Goal: Information Seeking & Learning: Learn about a topic

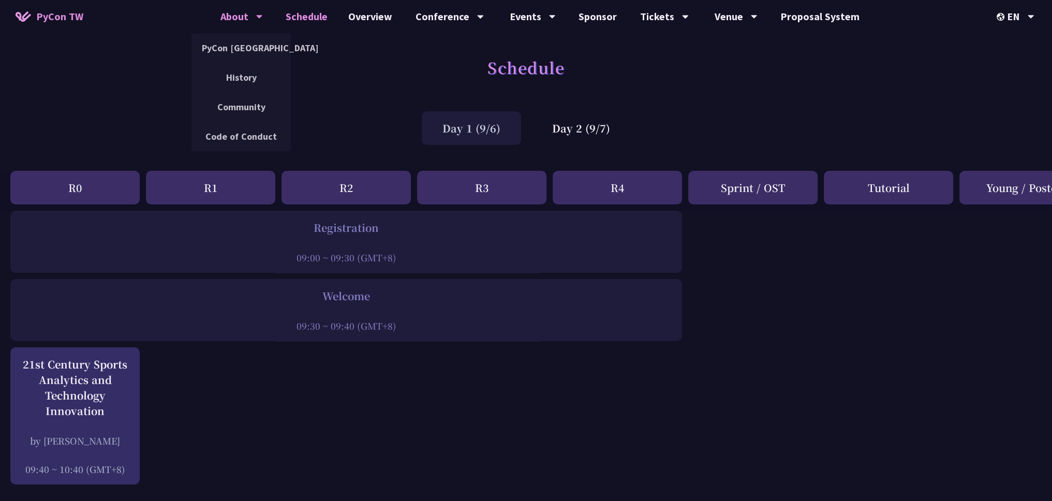
click at [243, 16] on div "About" at bounding box center [241, 16] width 42 height 33
drag, startPoint x: 204, startPoint y: 40, endPoint x: 209, endPoint y: 38, distance: 5.8
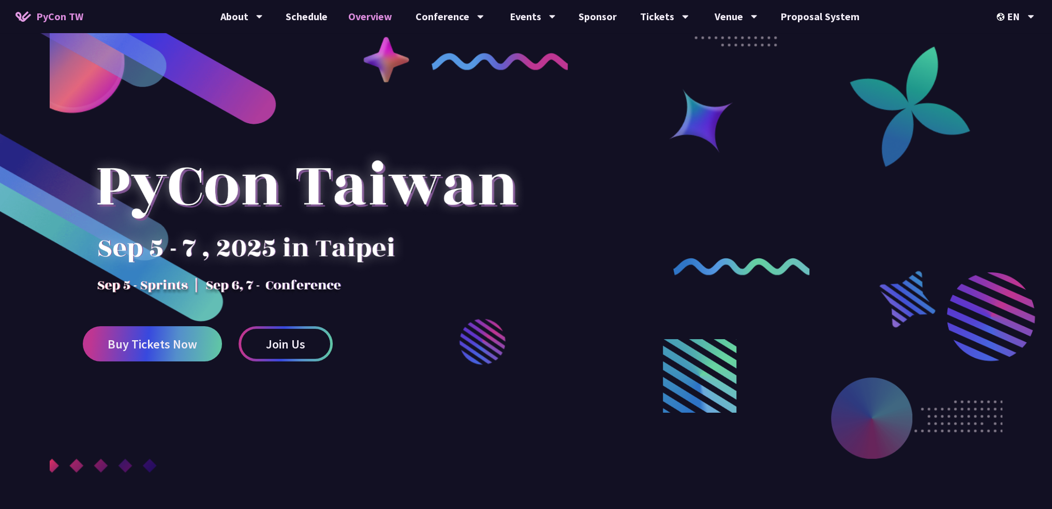
click at [369, 17] on link "Overview" at bounding box center [370, 16] width 65 height 33
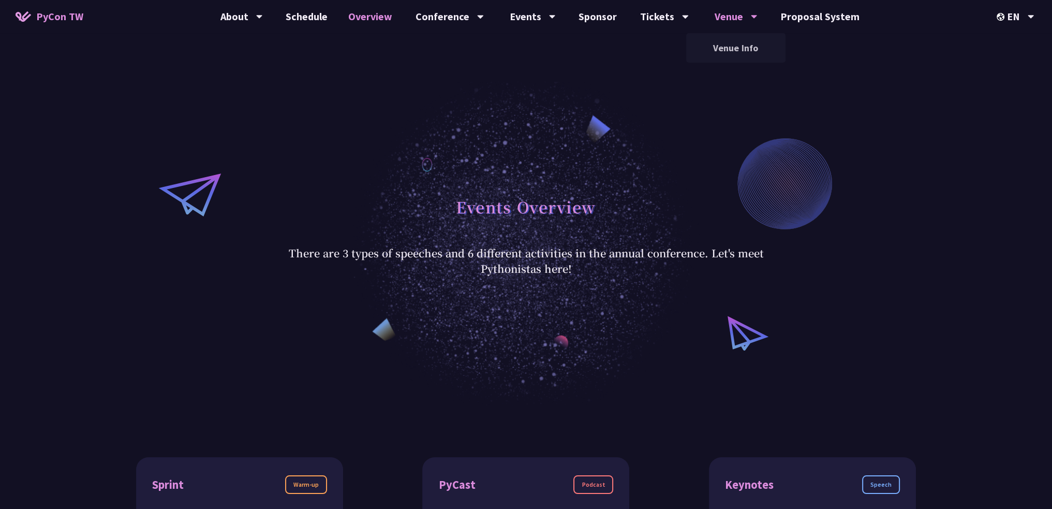
click at [745, 12] on div "Venue" at bounding box center [736, 16] width 43 height 33
click at [726, 48] on link "Venue Info" at bounding box center [735, 48] width 99 height 24
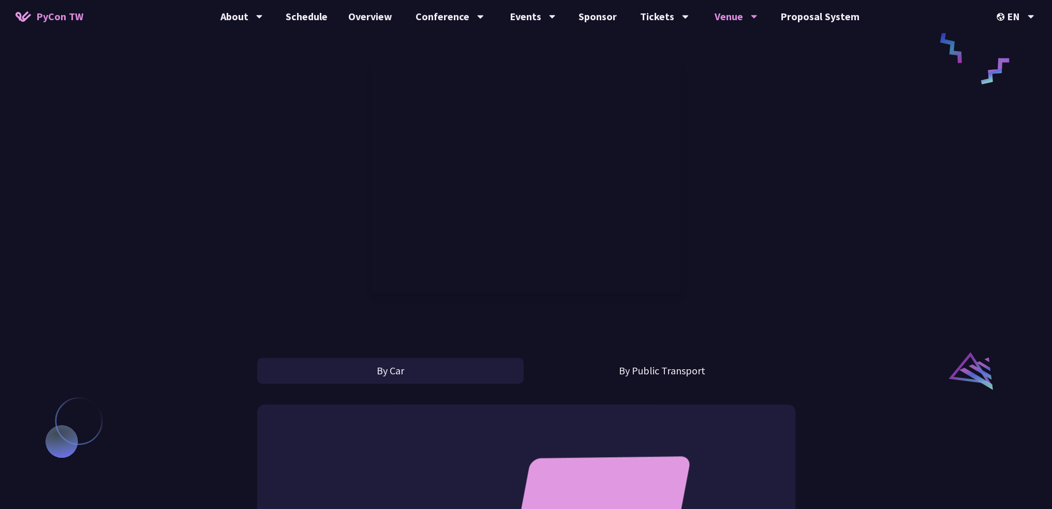
scroll to position [414, 0]
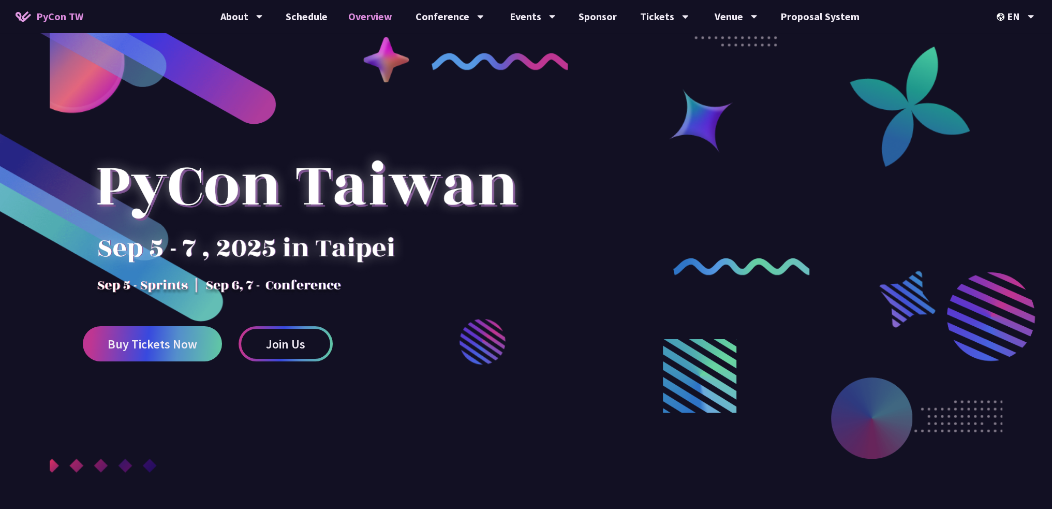
click at [379, 19] on link "Overview" at bounding box center [370, 16] width 65 height 33
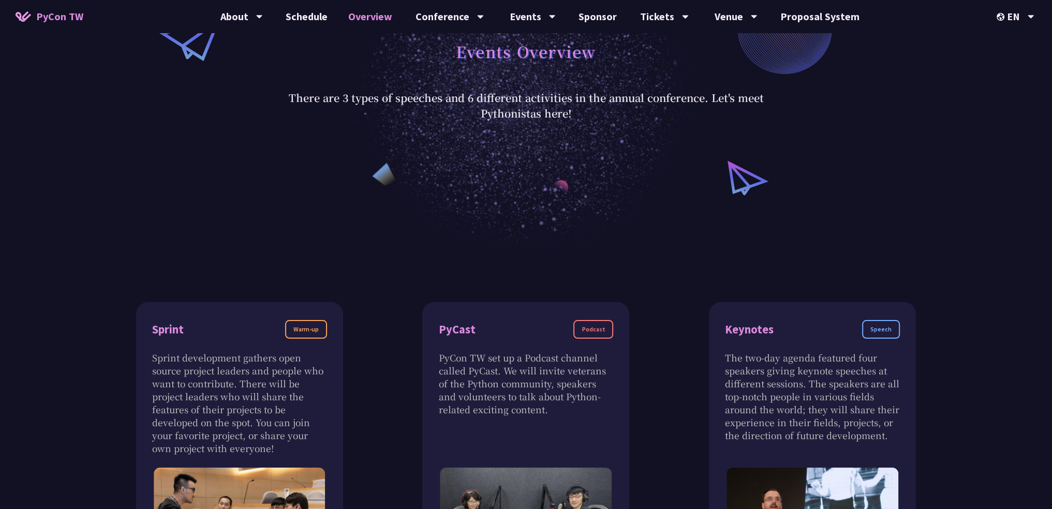
scroll to position [311, 0]
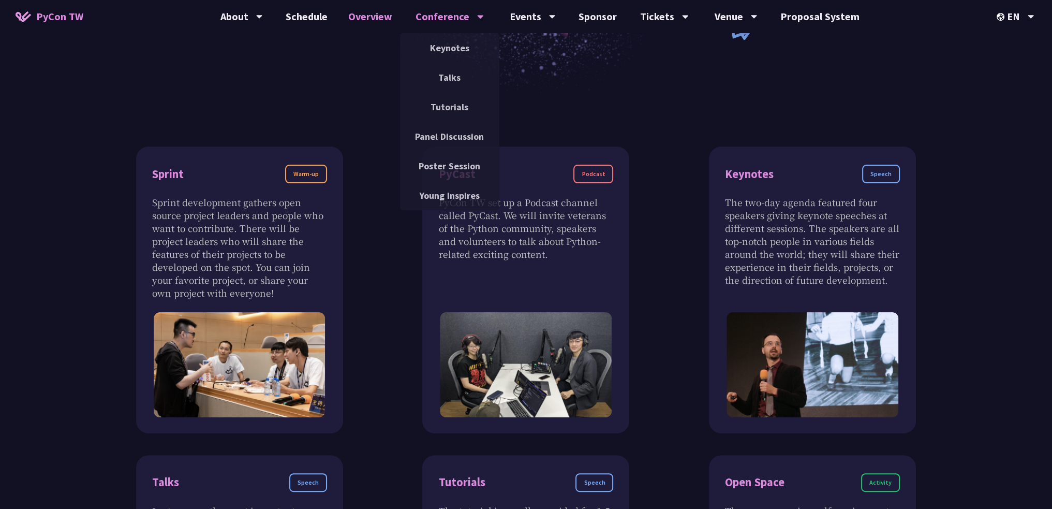
click at [452, 16] on div "Conference" at bounding box center [450, 16] width 68 height 33
click at [450, 43] on link "Keynotes" at bounding box center [449, 48] width 99 height 24
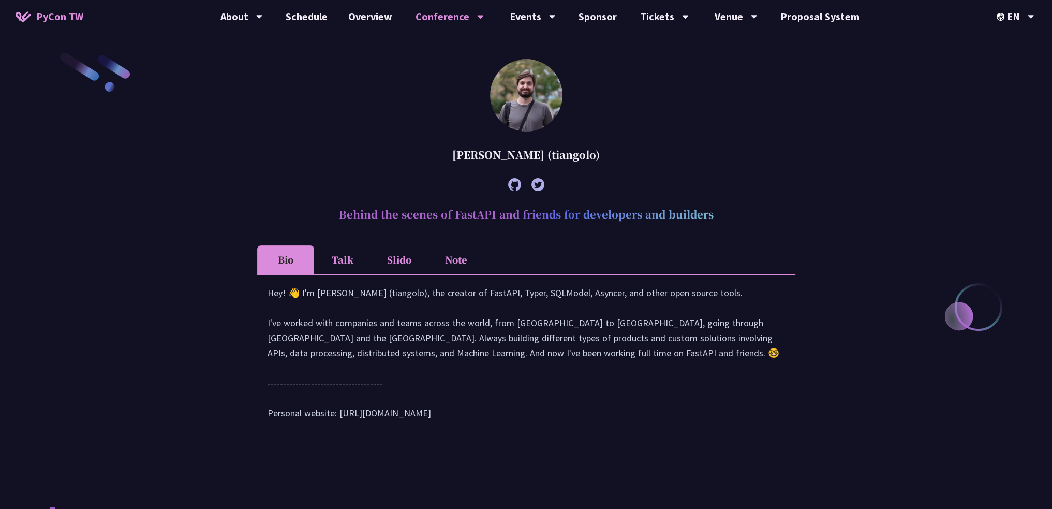
scroll to position [362, 0]
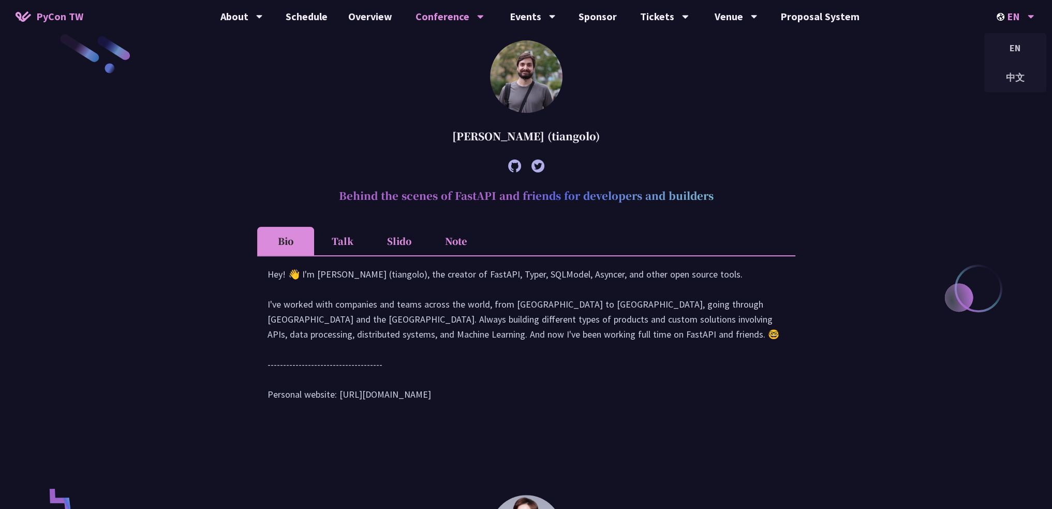
click at [1001, 22] on div "EN" at bounding box center [1016, 16] width 38 height 33
click at [1021, 77] on div "中文" at bounding box center [1015, 77] width 62 height 24
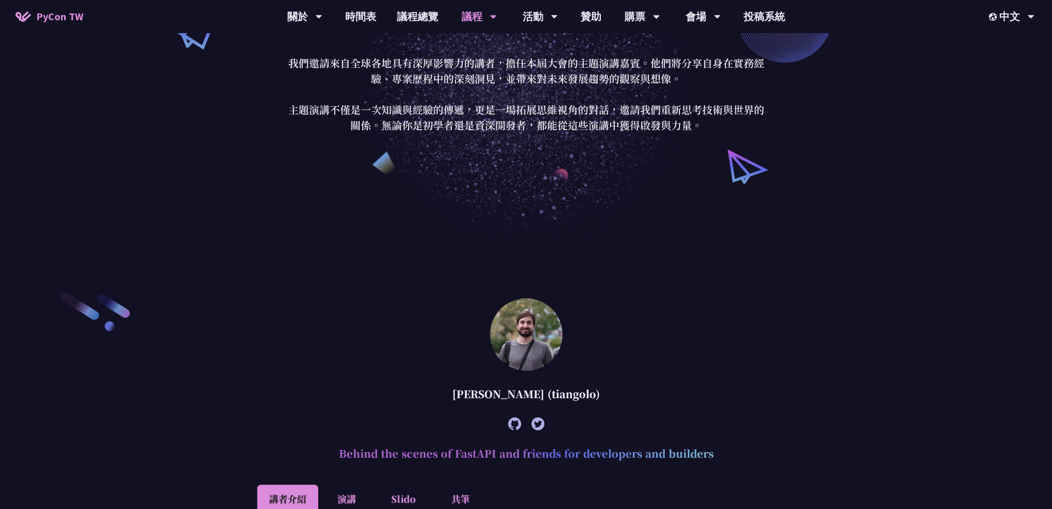
scroll to position [104, 0]
click at [403, 4] on link "議程總覽" at bounding box center [418, 16] width 62 height 33
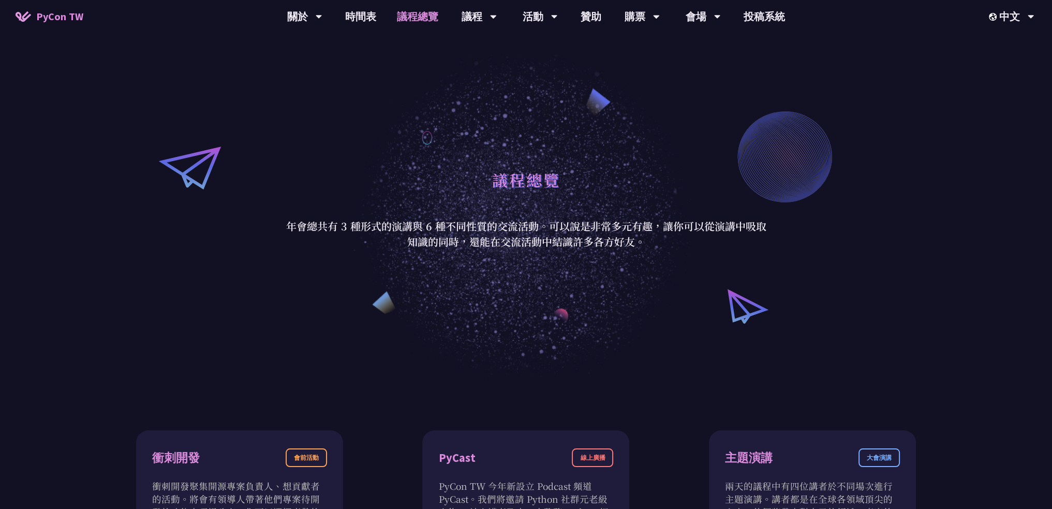
scroll to position [52, 0]
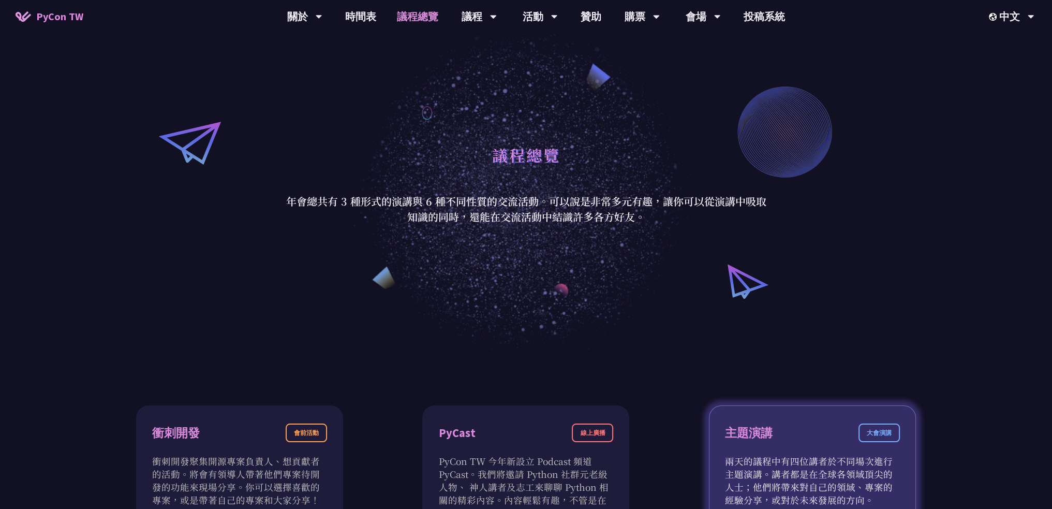
click at [891, 438] on div "大會演講" at bounding box center [879, 432] width 41 height 19
click at [879, 432] on div "大會演講" at bounding box center [879, 432] width 41 height 19
click at [760, 429] on div "主題演講" at bounding box center [749, 433] width 48 height 18
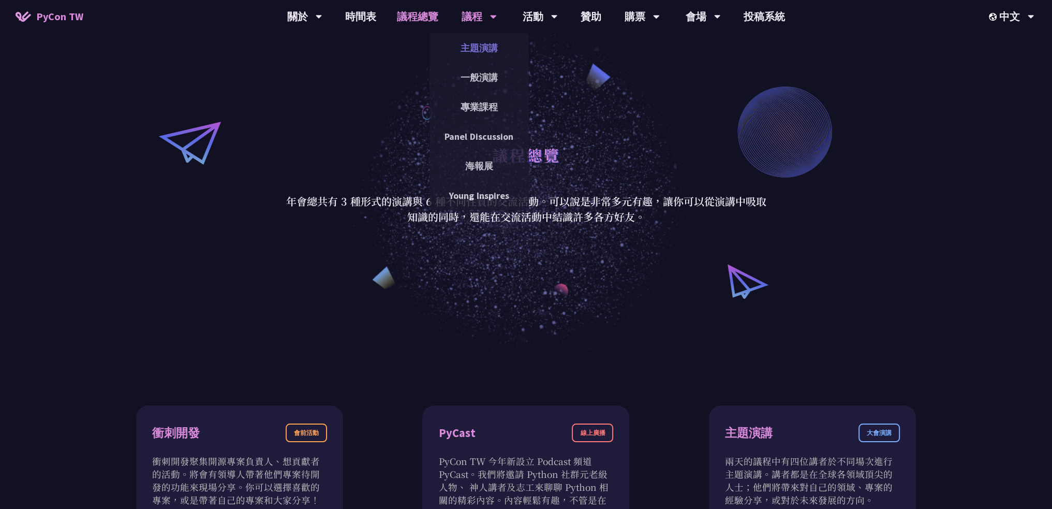
click at [470, 43] on link "主題演講" at bounding box center [479, 48] width 99 height 24
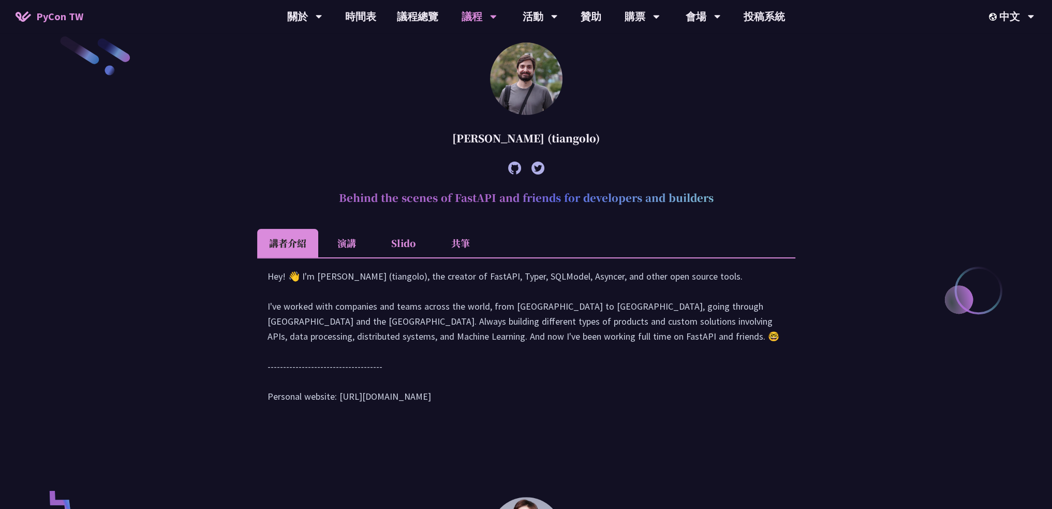
scroll to position [362, 0]
click at [328, 235] on li "演講" at bounding box center [346, 241] width 57 height 28
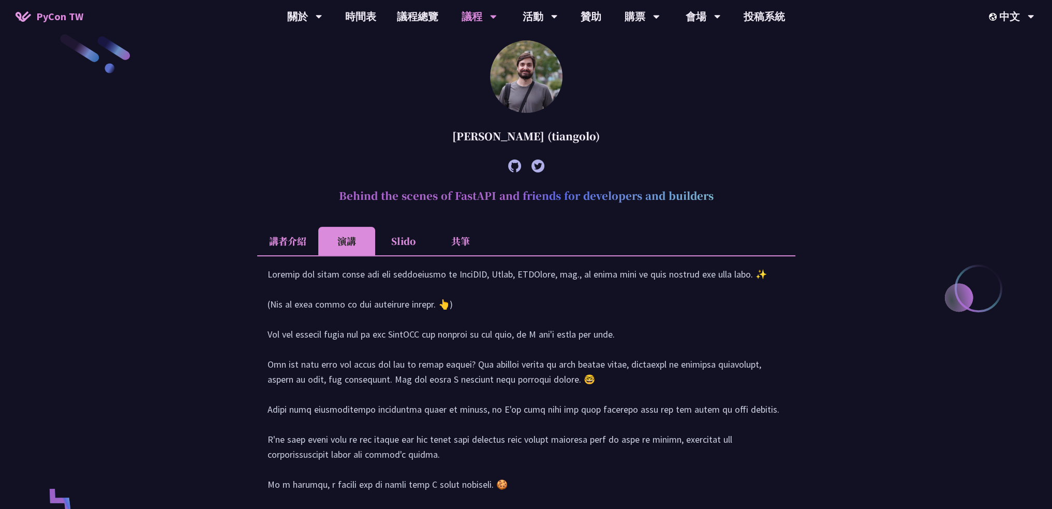
click at [408, 242] on li "Slido" at bounding box center [403, 241] width 57 height 28
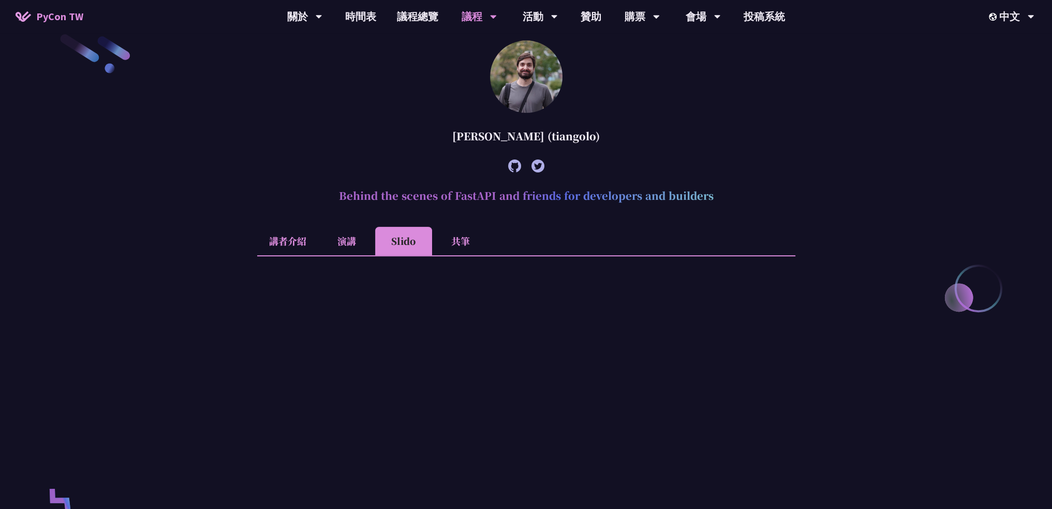
click at [453, 240] on li "共筆" at bounding box center [460, 241] width 57 height 28
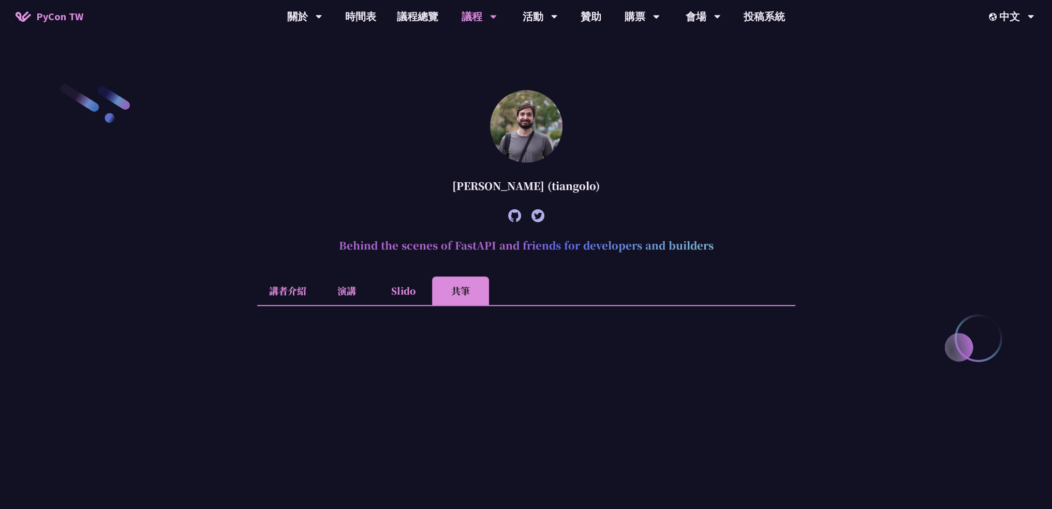
scroll to position [311, 0]
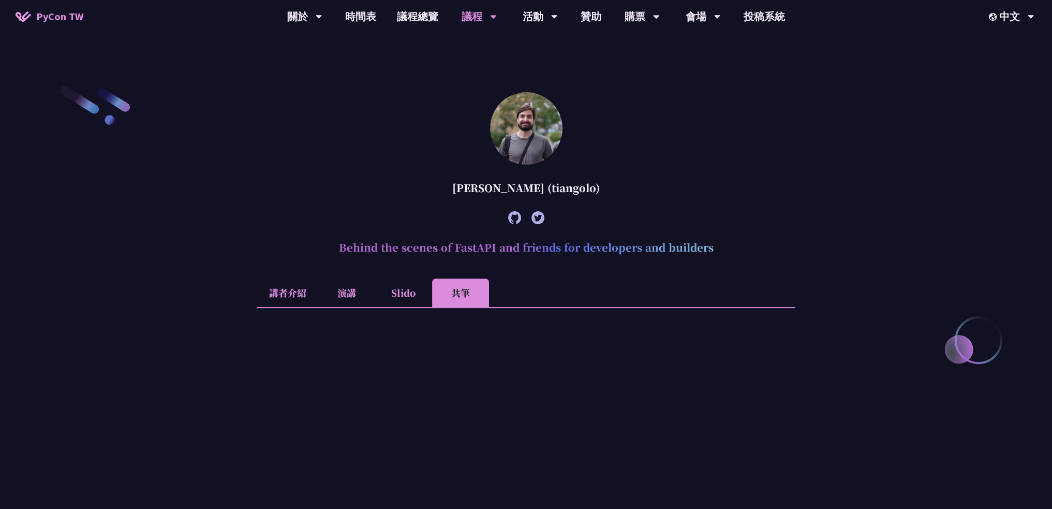
click at [292, 292] on li "講者介紹" at bounding box center [287, 292] width 61 height 28
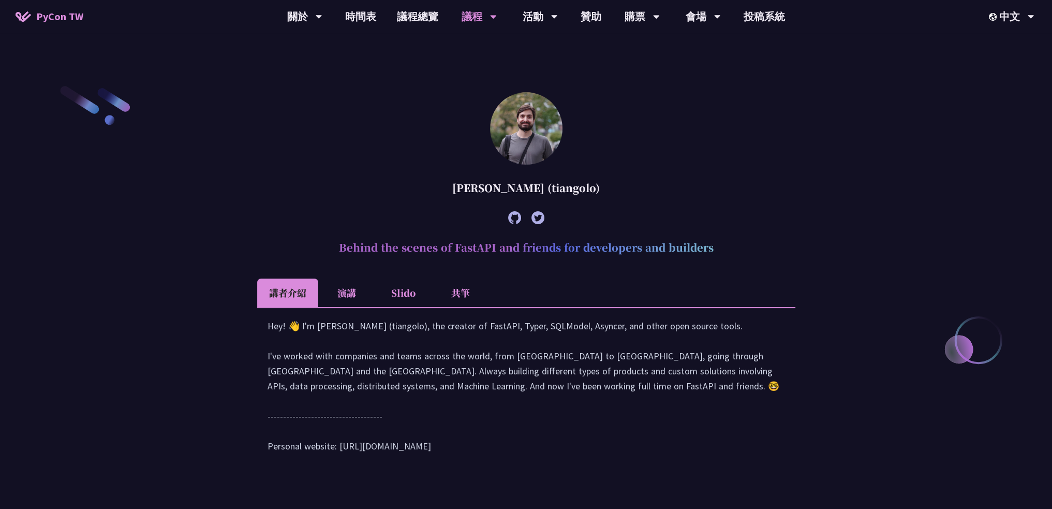
click at [524, 124] on img at bounding box center [526, 128] width 72 height 72
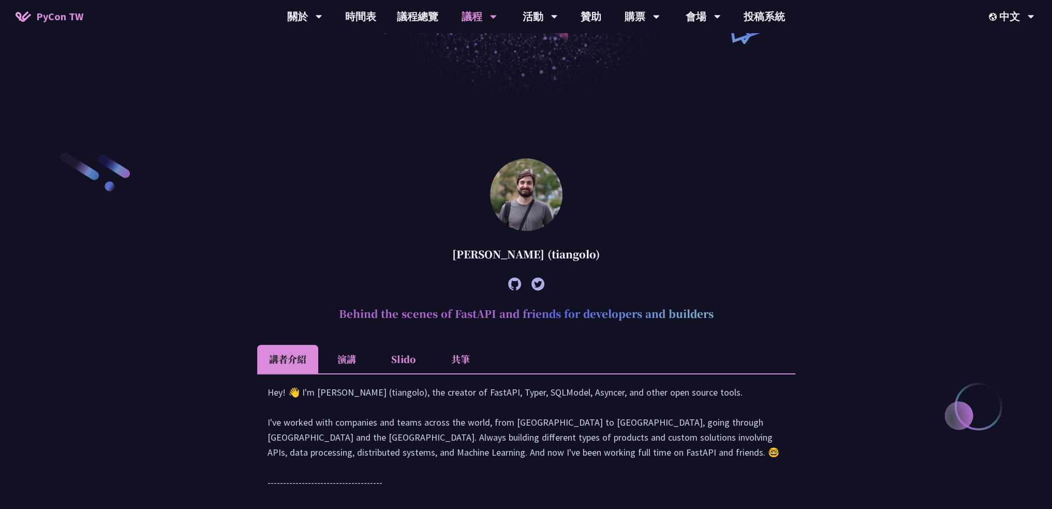
scroll to position [104, 0]
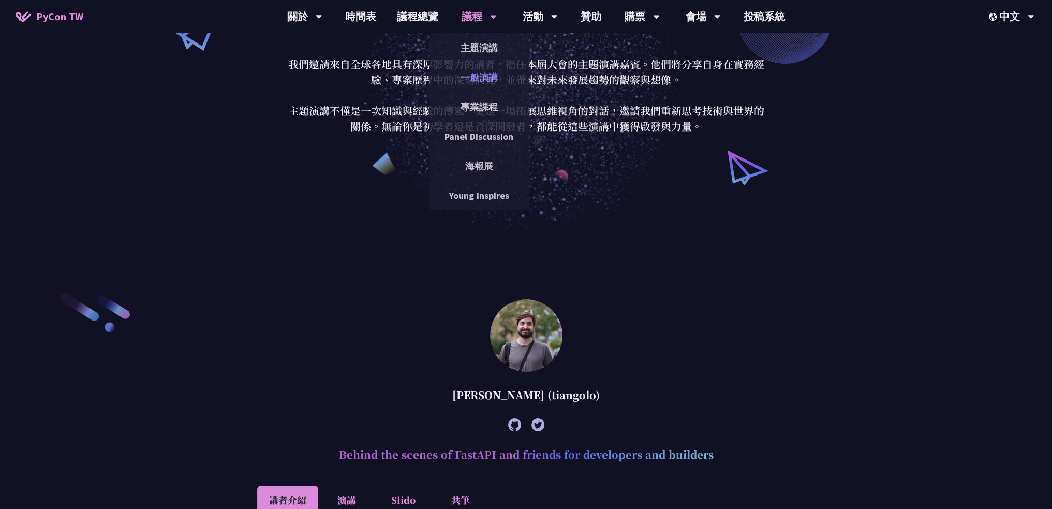
click at [467, 73] on link "一般演講" at bounding box center [479, 77] width 99 height 24
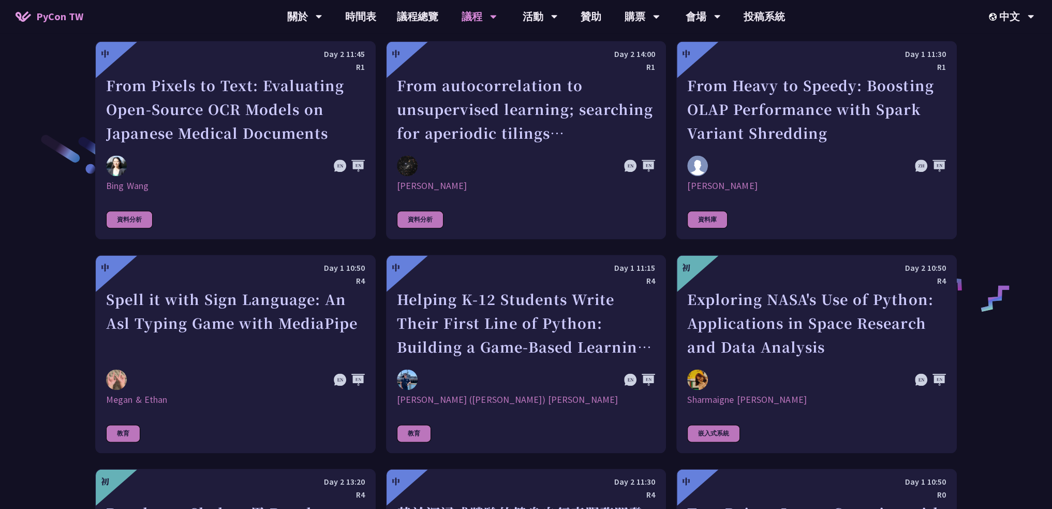
scroll to position [1397, 0]
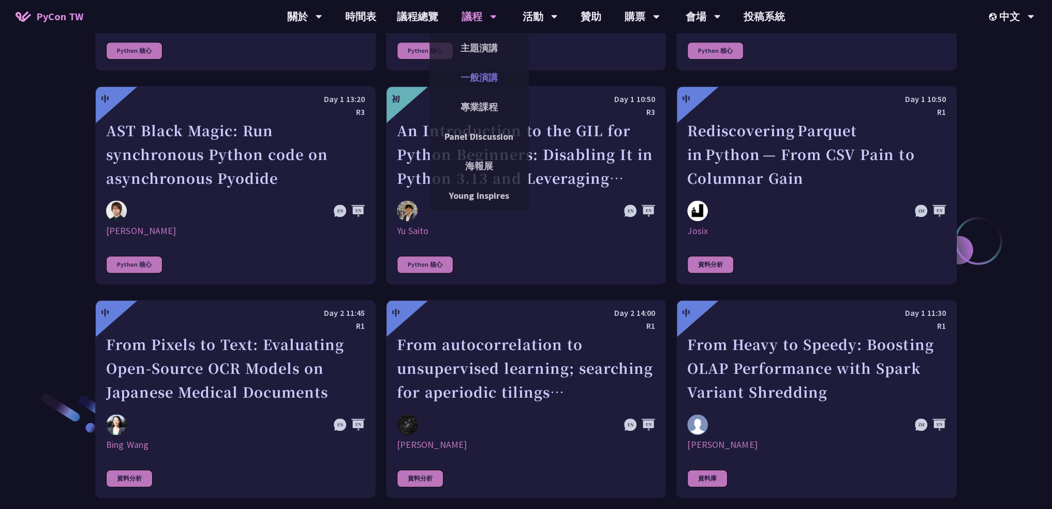
click at [470, 74] on link "一般演講" at bounding box center [479, 77] width 99 height 24
click at [464, 99] on link "專業課程" at bounding box center [479, 107] width 99 height 24
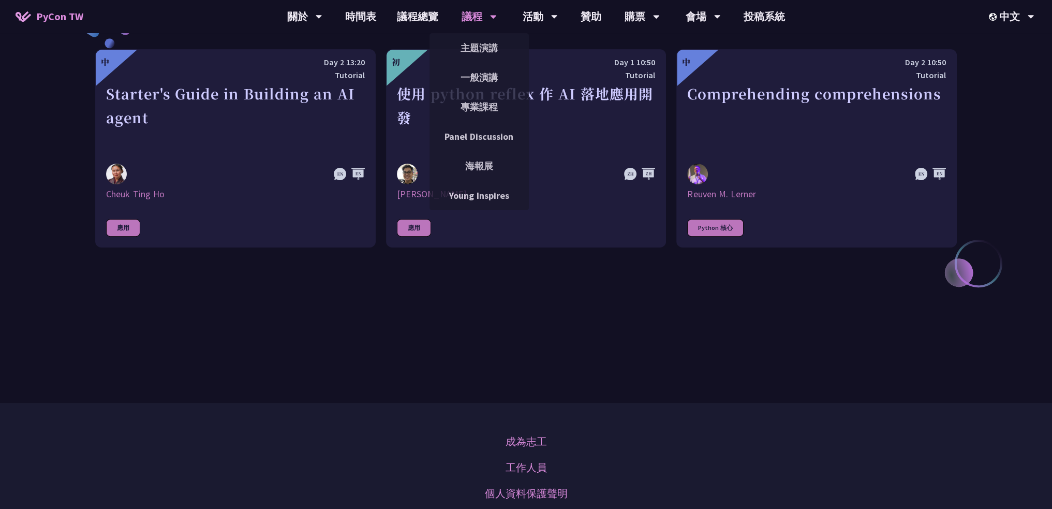
scroll to position [466, 0]
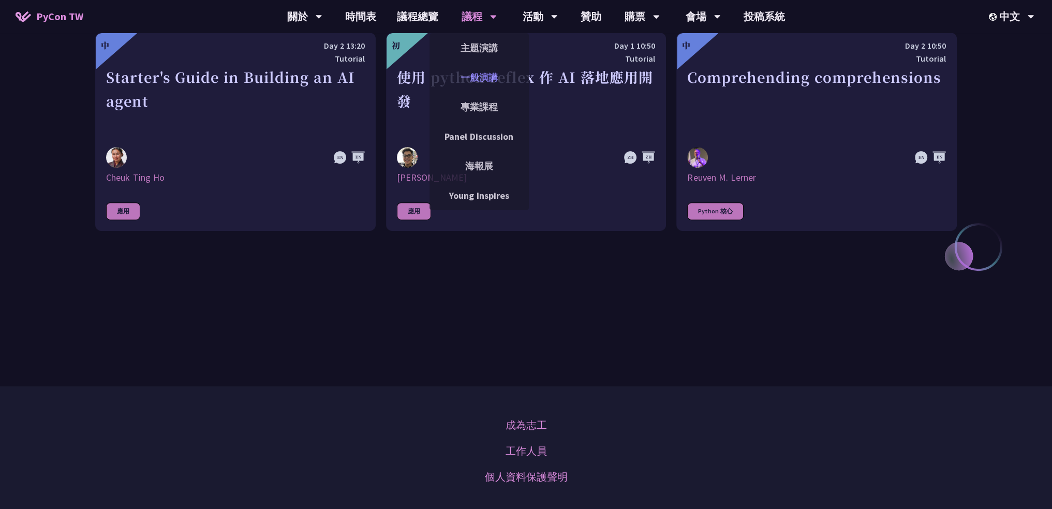
click at [470, 73] on link "一般演講" at bounding box center [479, 77] width 99 height 24
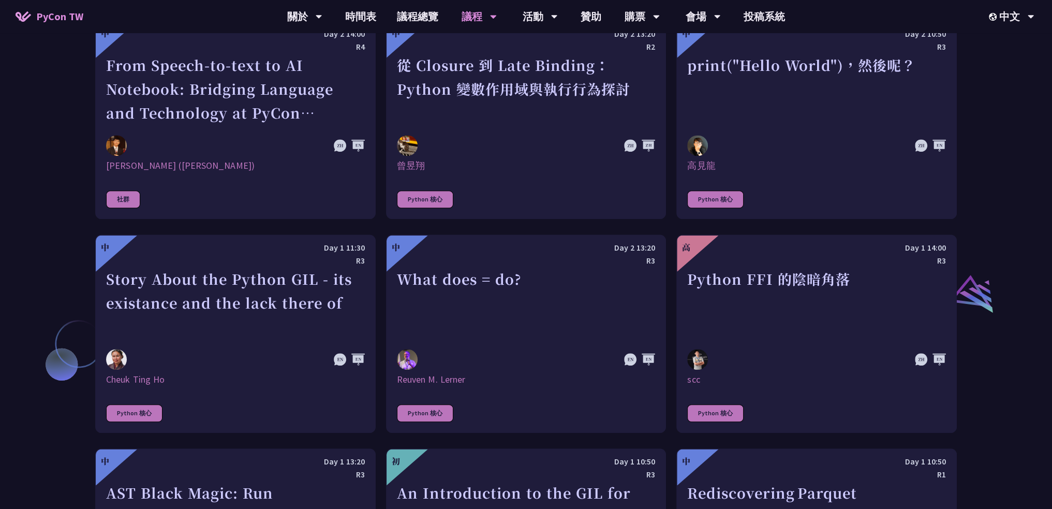
scroll to position [983, 0]
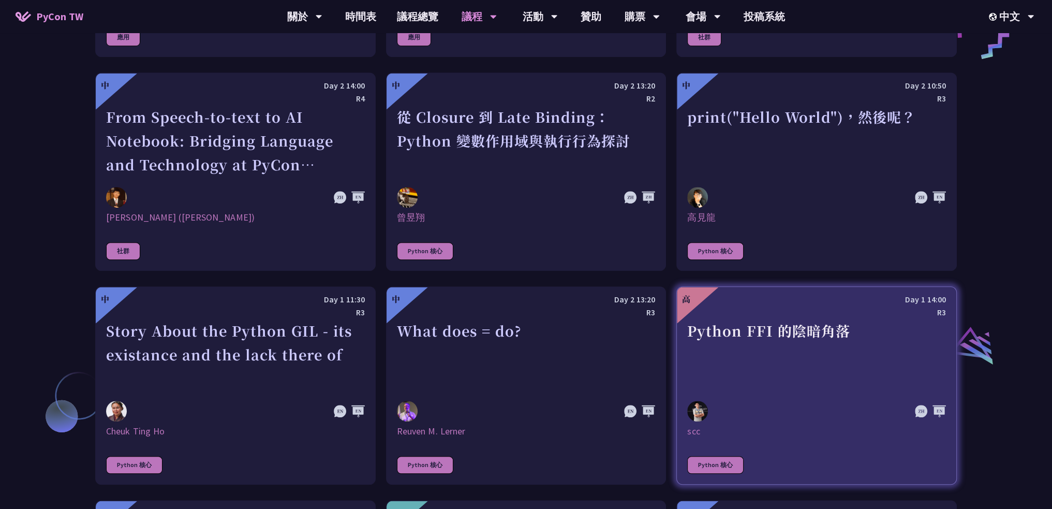
click at [735, 322] on div "Python FFI 的陰暗角落" at bounding box center [816, 354] width 259 height 71
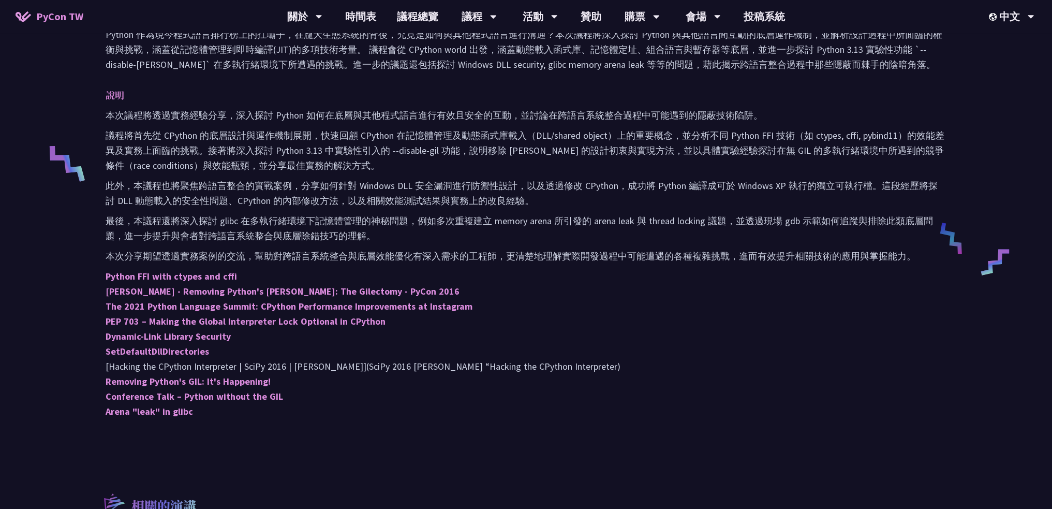
scroll to position [362, 0]
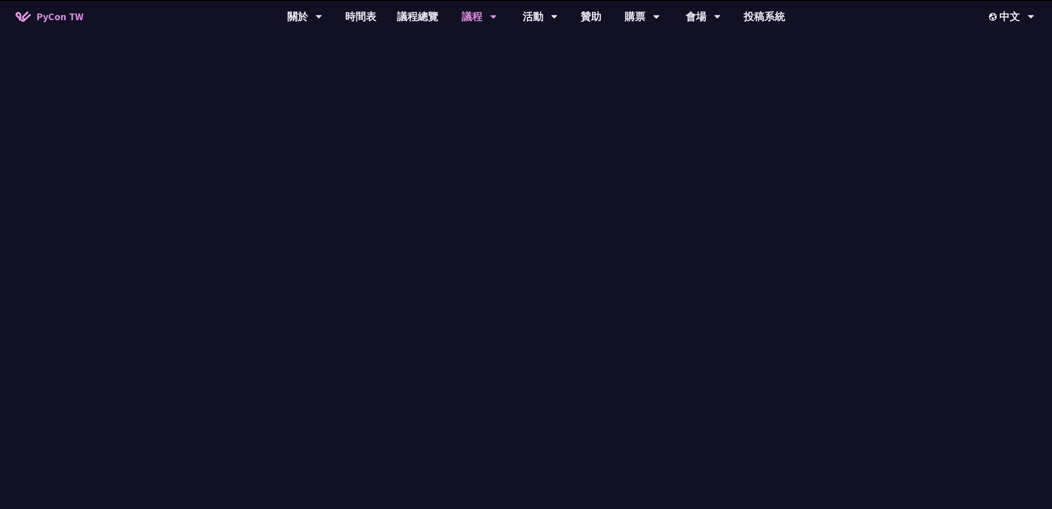
scroll to position [983, 0]
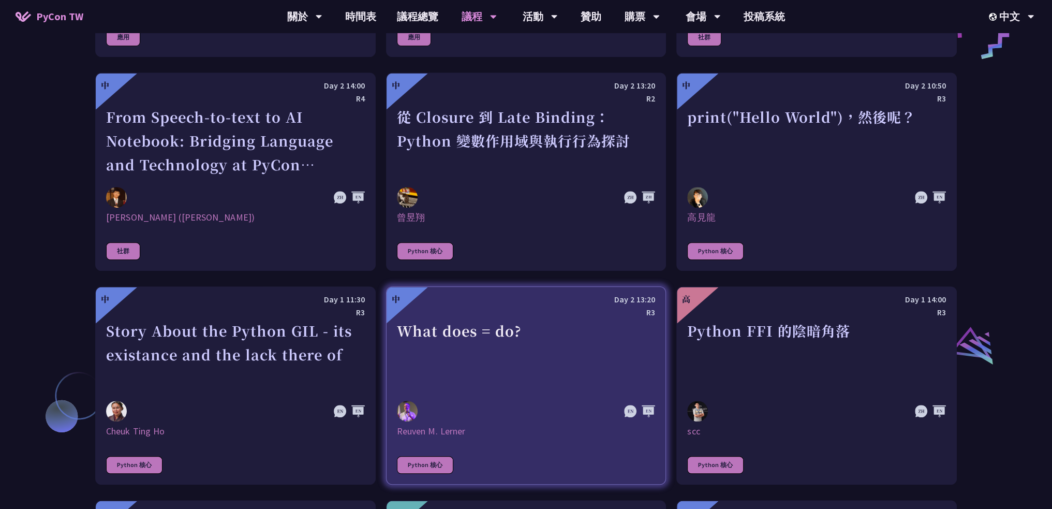
click at [582, 319] on div "What does = do?" at bounding box center [526, 354] width 259 height 71
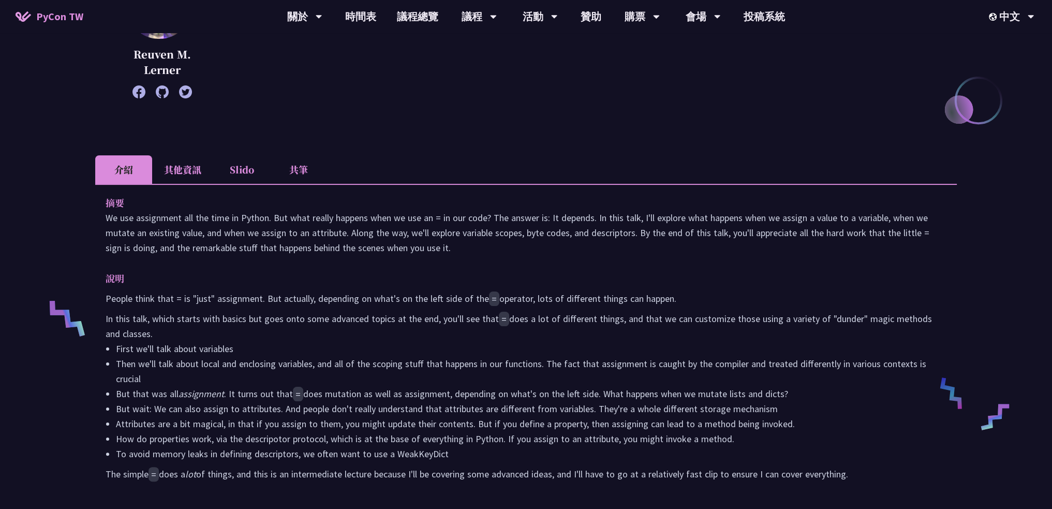
scroll to position [259, 0]
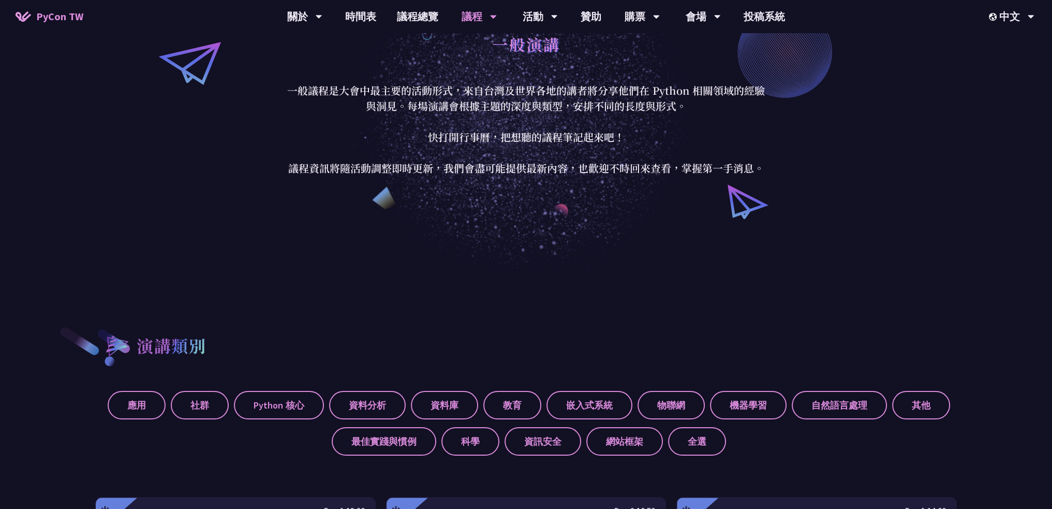
scroll to position [128, 0]
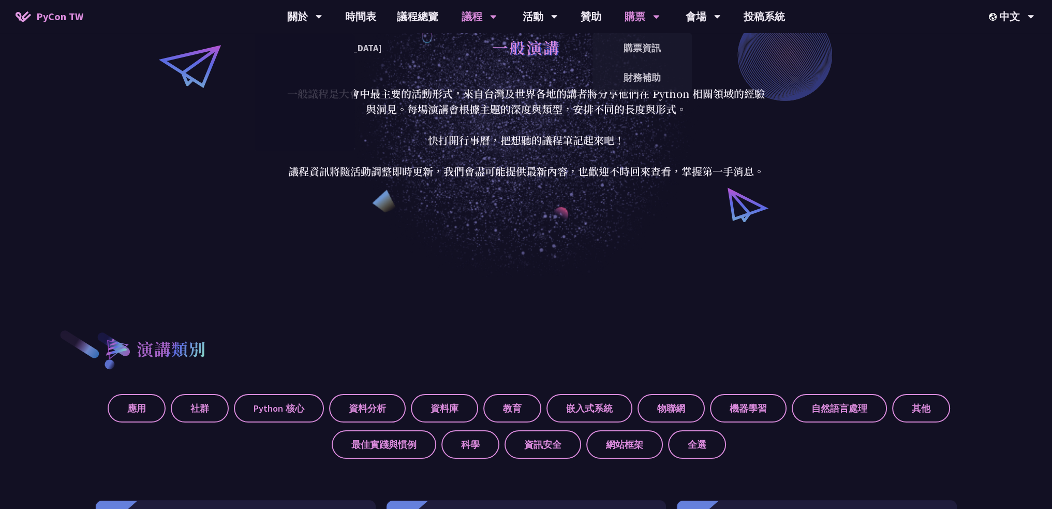
click at [652, 18] on div "購票" at bounding box center [642, 16] width 35 height 33
click at [652, 47] on link "購票資訊" at bounding box center [642, 48] width 99 height 24
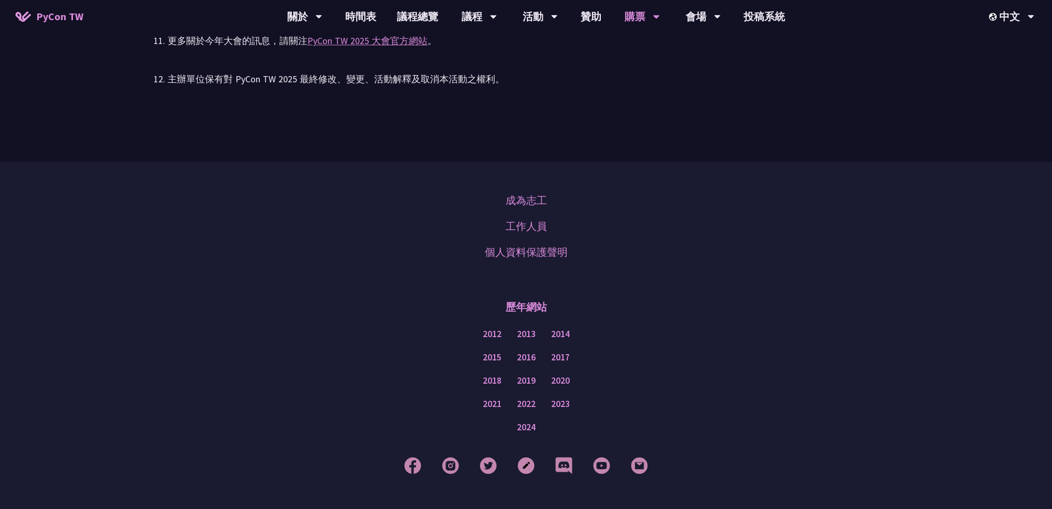
scroll to position [2374, 0]
